Goal: Information Seeking & Learning: Stay updated

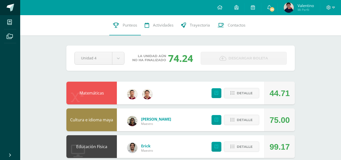
click at [7, 9] on span at bounding box center [11, 8] width 8 height 8
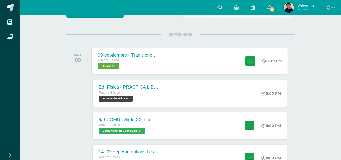
scroll to position [79, 0]
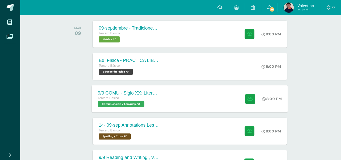
click at [176, 93] on div "9/9 COMU - Siglo XX: Literatura de Vanguardia - presentación Tercero Básico Com…" at bounding box center [190, 98] width 196 height 27
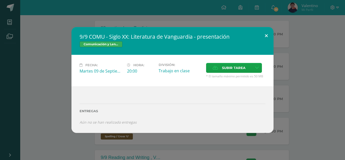
click at [262, 34] on button at bounding box center [266, 35] width 14 height 17
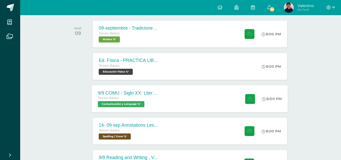
click at [178, 107] on div "9/9 COMU - Siglo XX: Literatura de Vanguardia - presentación Tercero Básico Com…" at bounding box center [190, 98] width 196 height 27
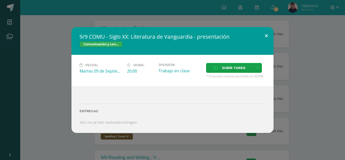
click at [267, 31] on button at bounding box center [266, 35] width 14 height 17
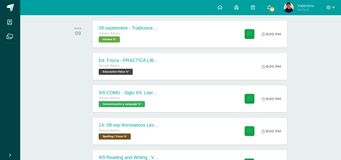
click at [267, 10] on link "36" at bounding box center [269, 7] width 16 height 15
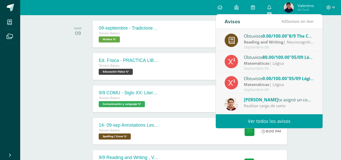
scroll to position [84, 0]
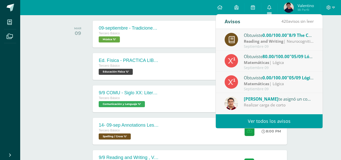
click at [272, 84] on div "Matemáticas | Lógica" at bounding box center [279, 84] width 70 height 6
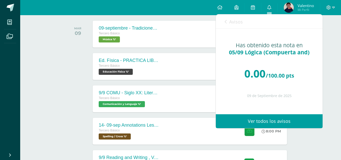
click at [229, 21] on link "Avisos" at bounding box center [234, 21] width 18 height 14
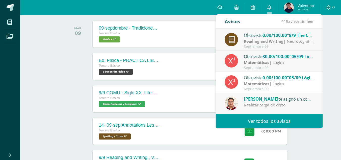
click at [251, 63] on strong "Matemáticas" at bounding box center [256, 63] width 25 height 6
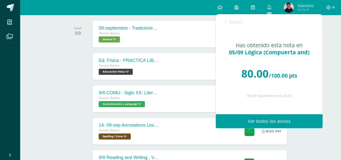
click at [219, 18] on div "Avisos 418 avisos sin leer Avisos" at bounding box center [269, 21] width 107 height 14
click at [226, 20] on icon at bounding box center [226, 22] width 2 height 4
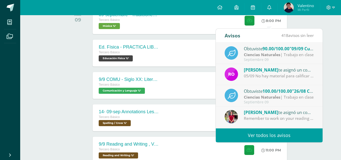
scroll to position [91, 0]
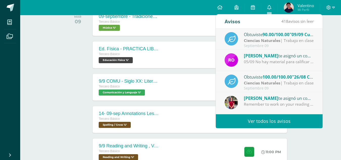
click at [259, 60] on div "05/09 No hay material para calificar 09/09 Tenía sello de revisado en clase." at bounding box center [279, 62] width 70 height 6
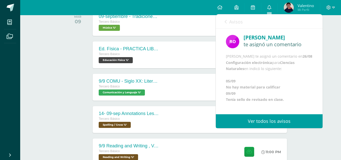
scroll to position [18, 0]
click at [226, 24] on link "Avisos" at bounding box center [234, 21] width 18 height 14
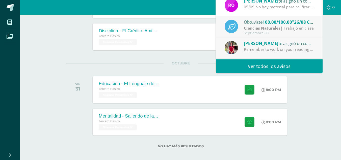
scroll to position [2007, 0]
